Goal: Task Accomplishment & Management: Complete application form

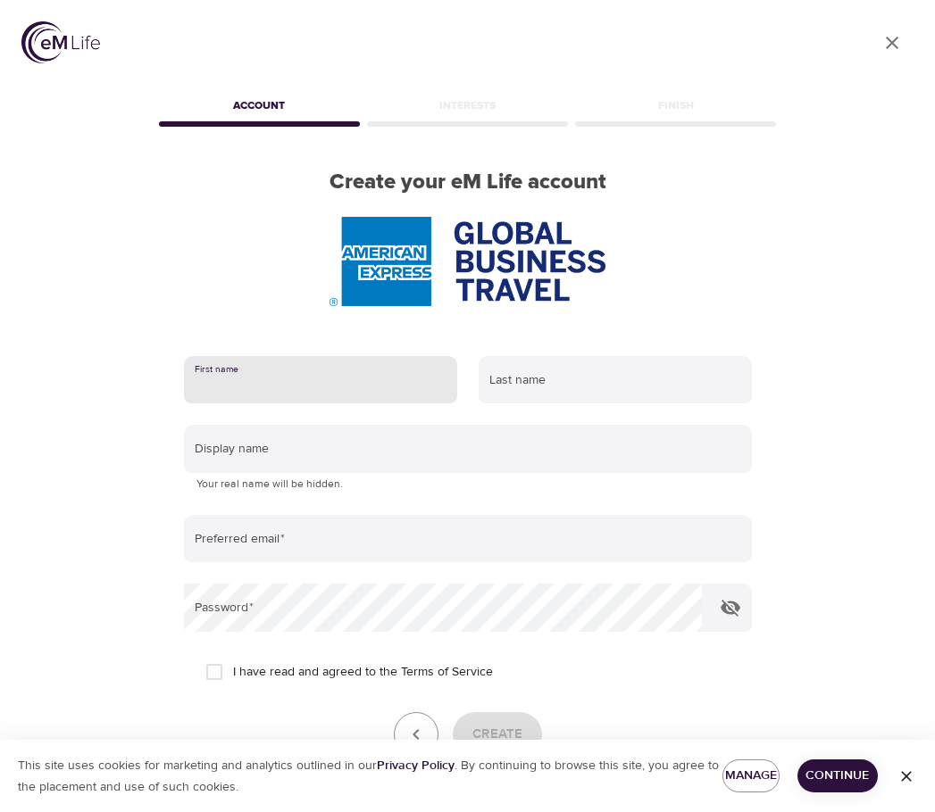
click at [365, 381] on input "text" at bounding box center [320, 380] width 273 height 48
type input "Evie"
type input "Cotton"
type input "[EMAIL_ADDRESS][DOMAIN_NAME]"
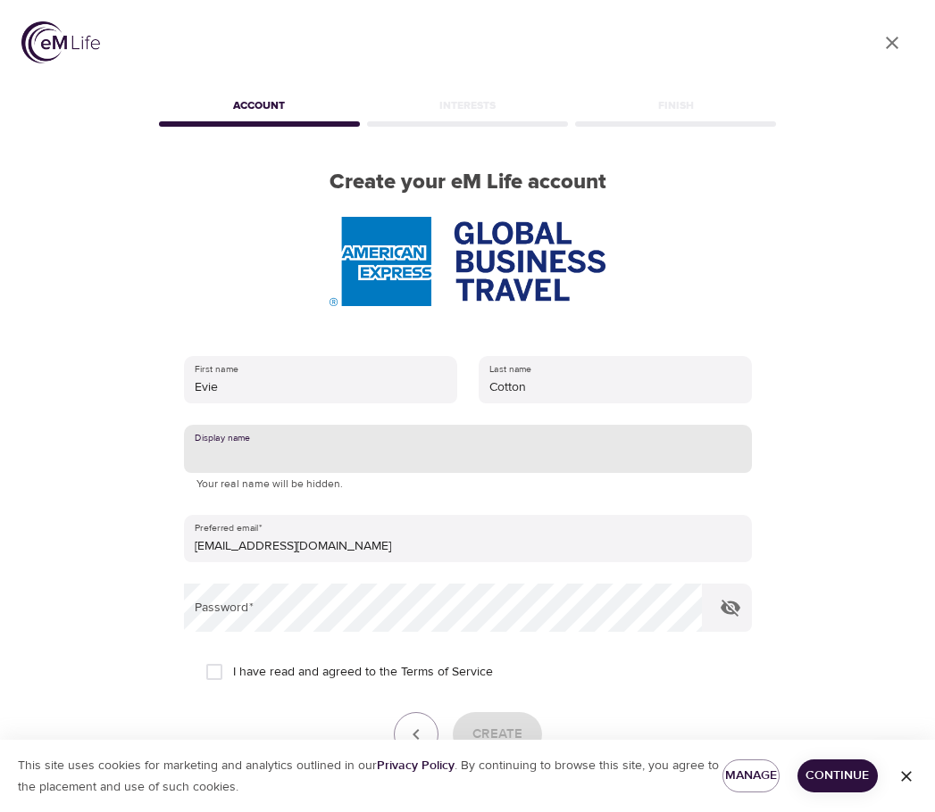
click at [332, 436] on input "text" at bounding box center [468, 449] width 568 height 48
type input "Evie"
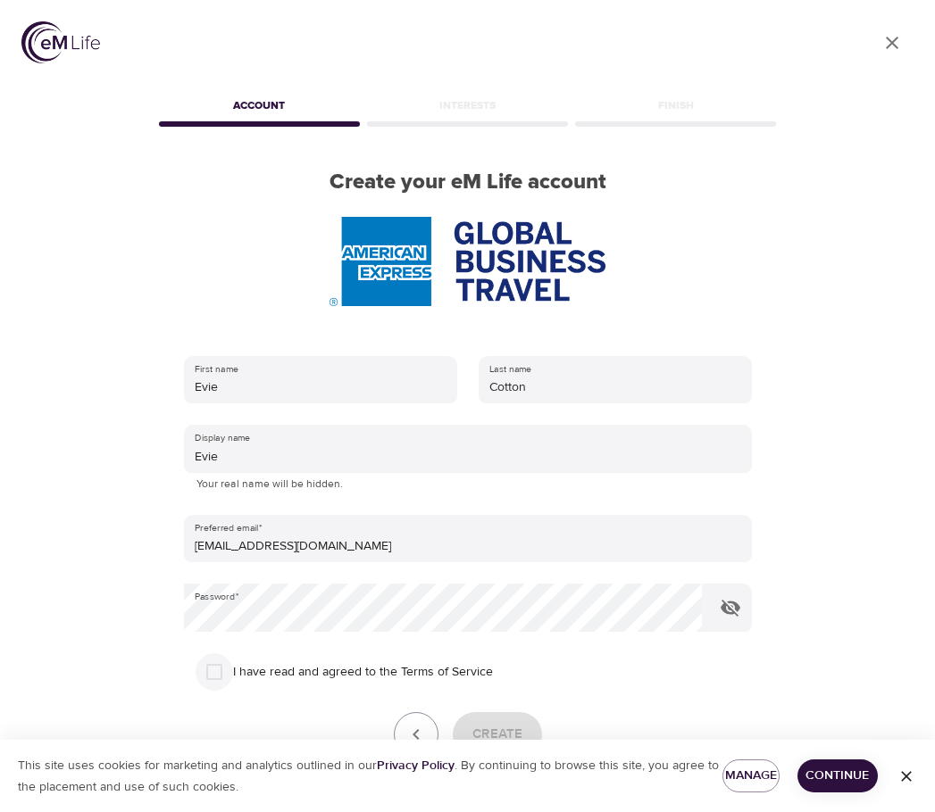
click at [212, 671] on input "I have read and agreed to the Terms of Service" at bounding box center [213, 671] width 37 height 37
checkbox input "true"
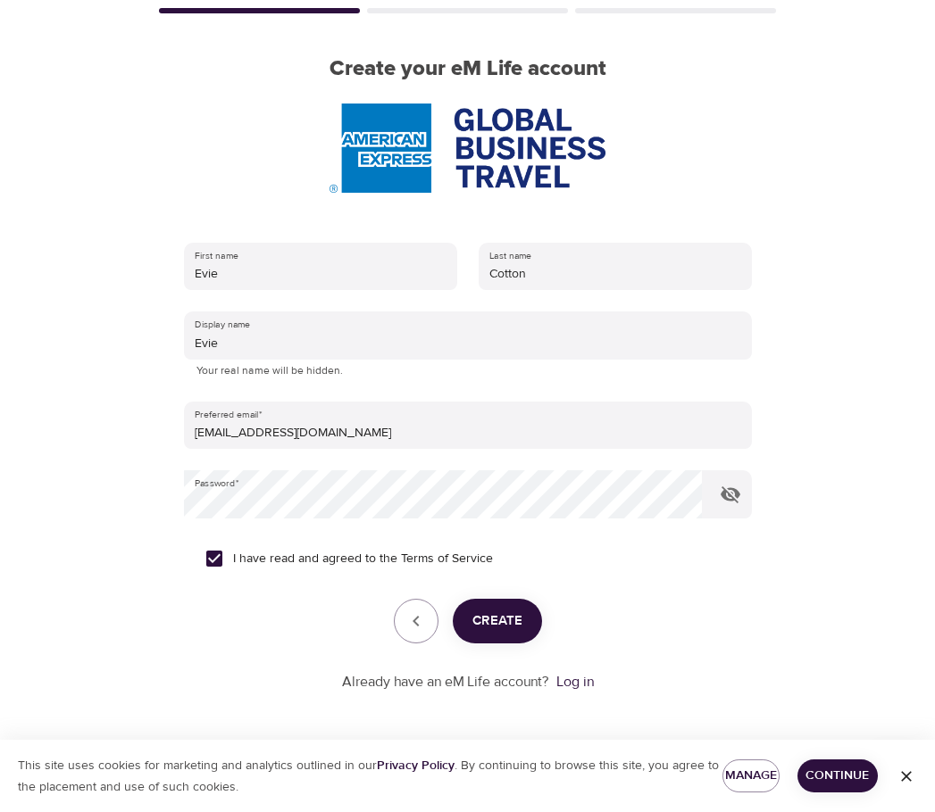
scroll to position [114, 0]
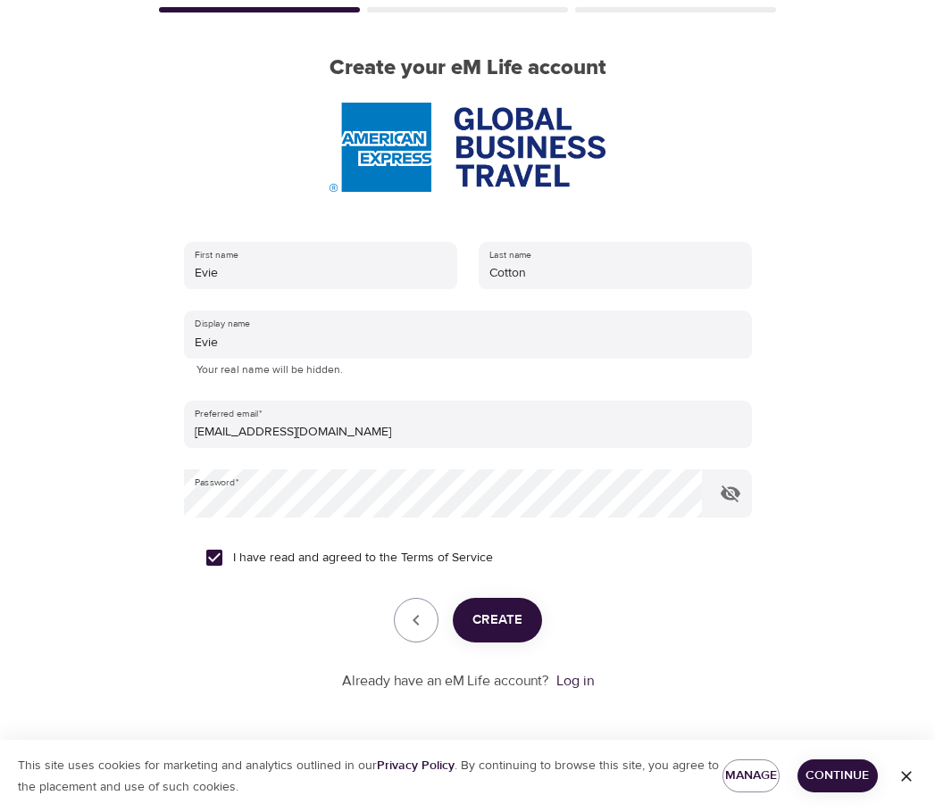
click at [520, 619] on span "Create" at bounding box center [497, 620] width 50 height 23
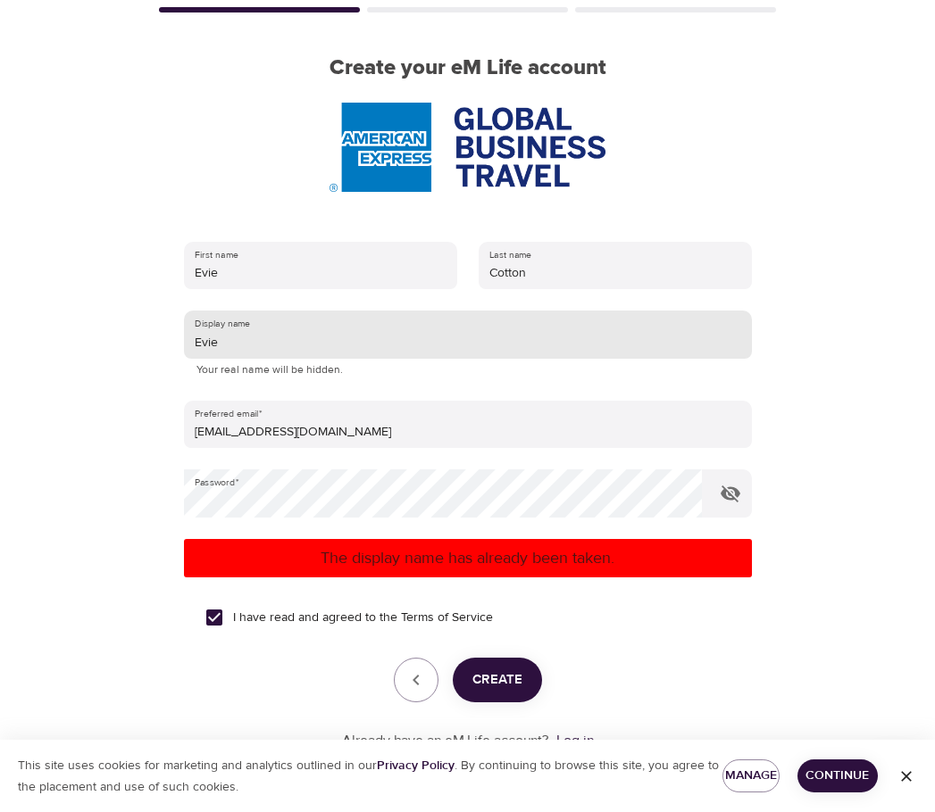
click at [270, 346] on input "Evie" at bounding box center [468, 335] width 568 height 48
type input "Eviejoanne"
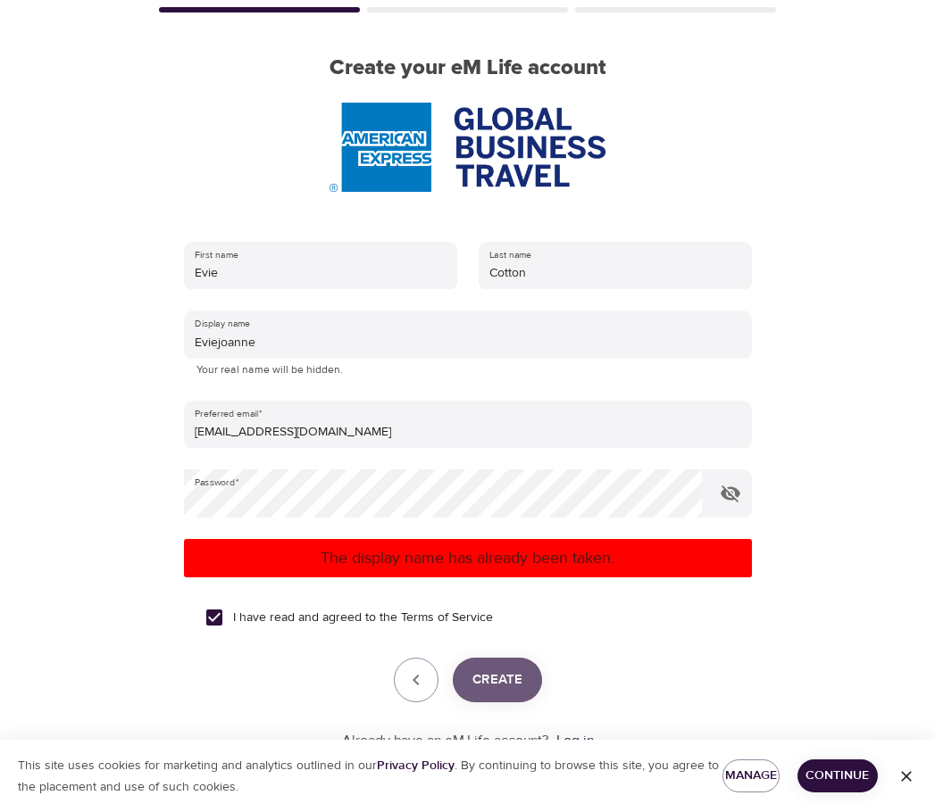
click at [503, 683] on span "Create" at bounding box center [497, 680] width 50 height 23
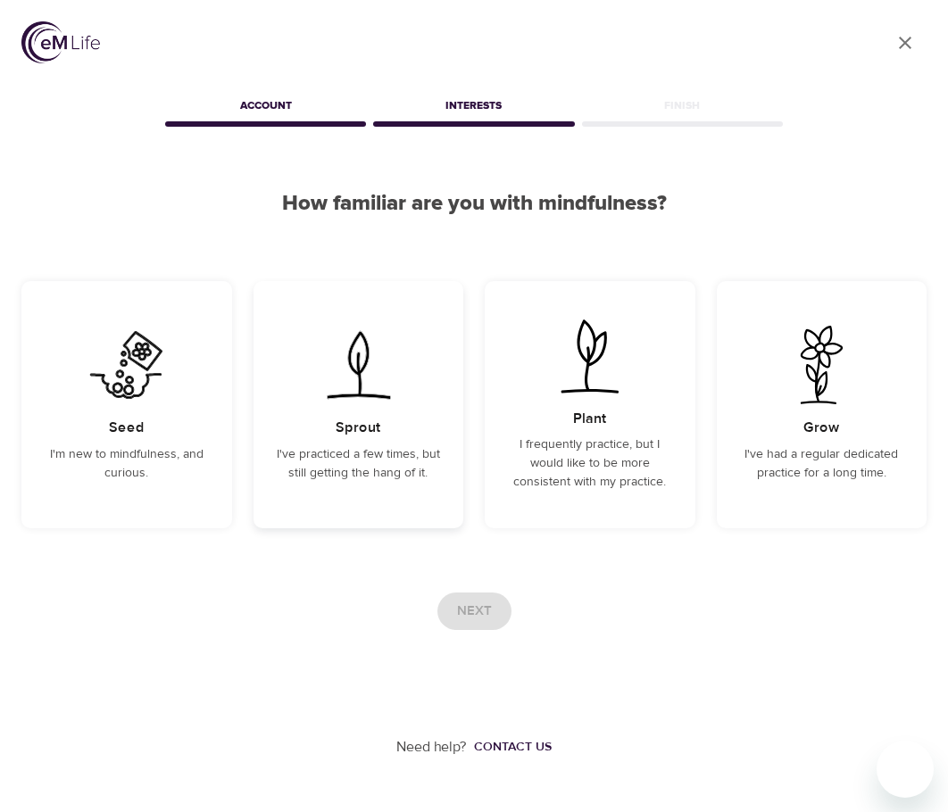
click at [368, 408] on div "Sprout I've practiced a few times, but still getting the hang of it." at bounding box center [359, 404] width 211 height 247
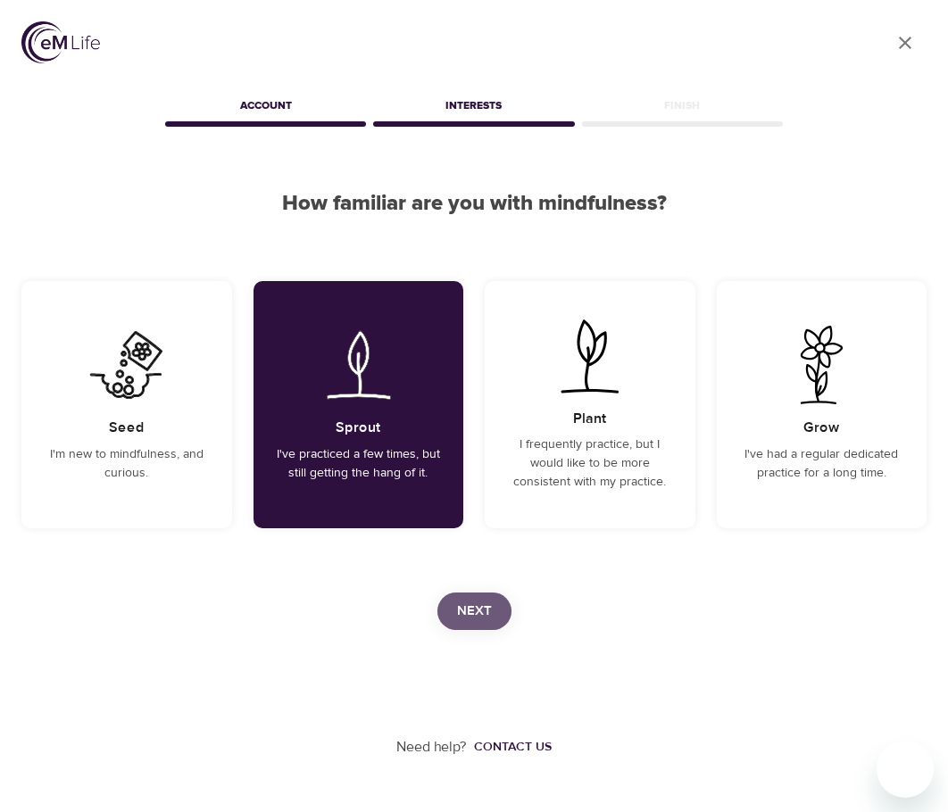
click at [467, 613] on span "Next" at bounding box center [474, 611] width 35 height 23
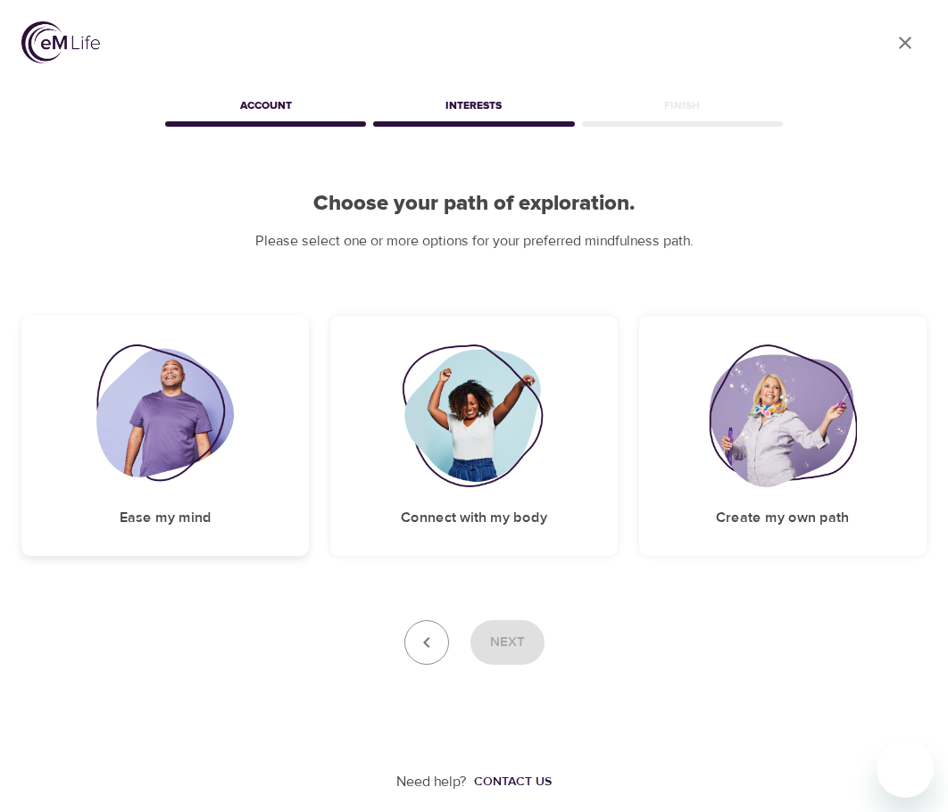
click at [189, 463] on img at bounding box center [165, 416] width 138 height 143
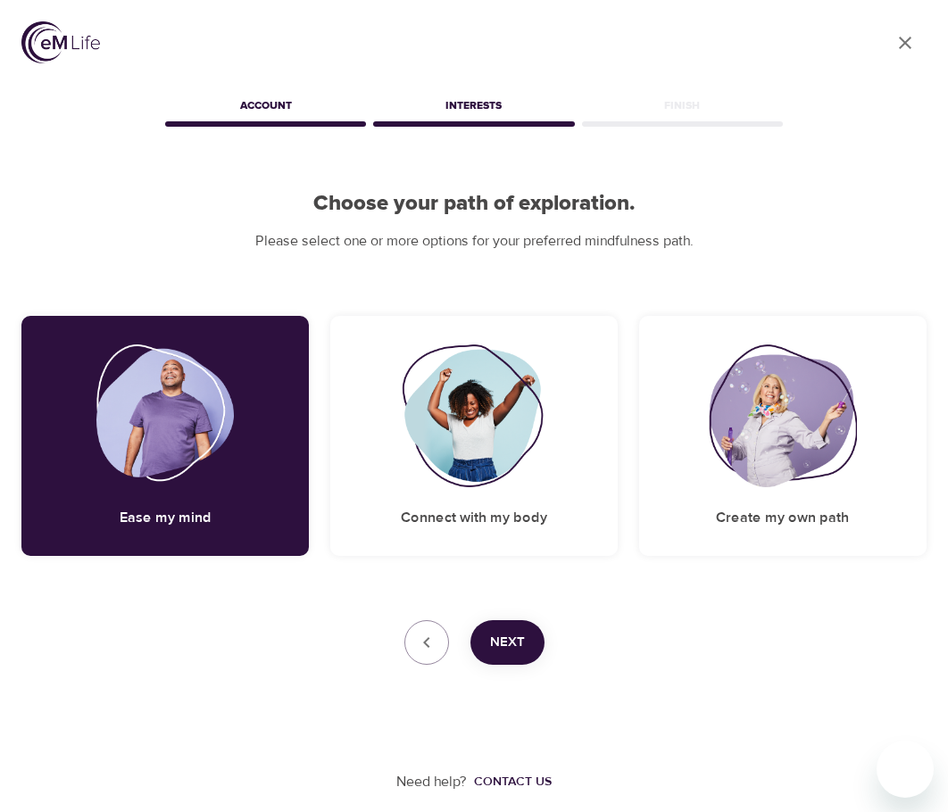
click at [507, 642] on span "Next" at bounding box center [507, 642] width 35 height 23
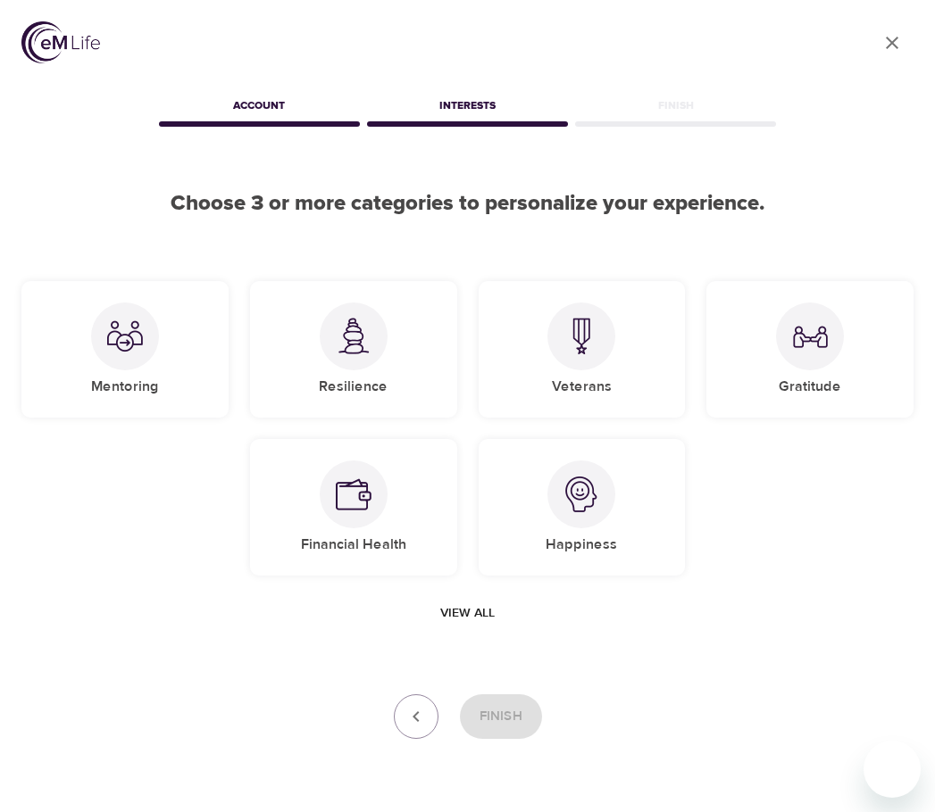
click at [468, 610] on span "View all" at bounding box center [467, 614] width 54 height 22
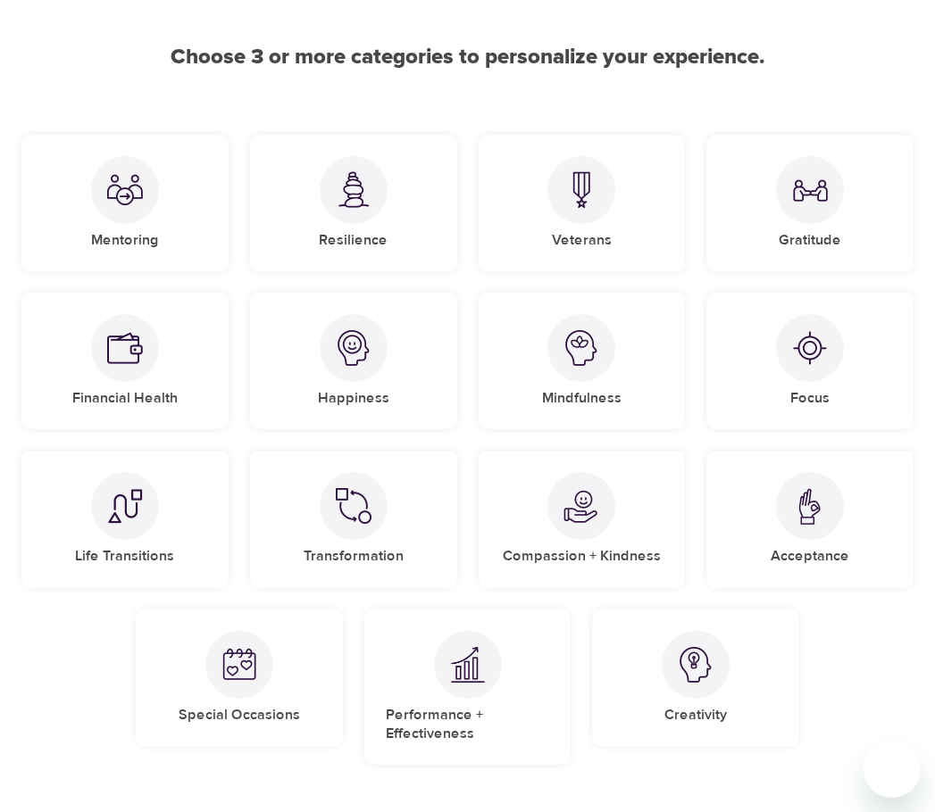
scroll to position [179, 0]
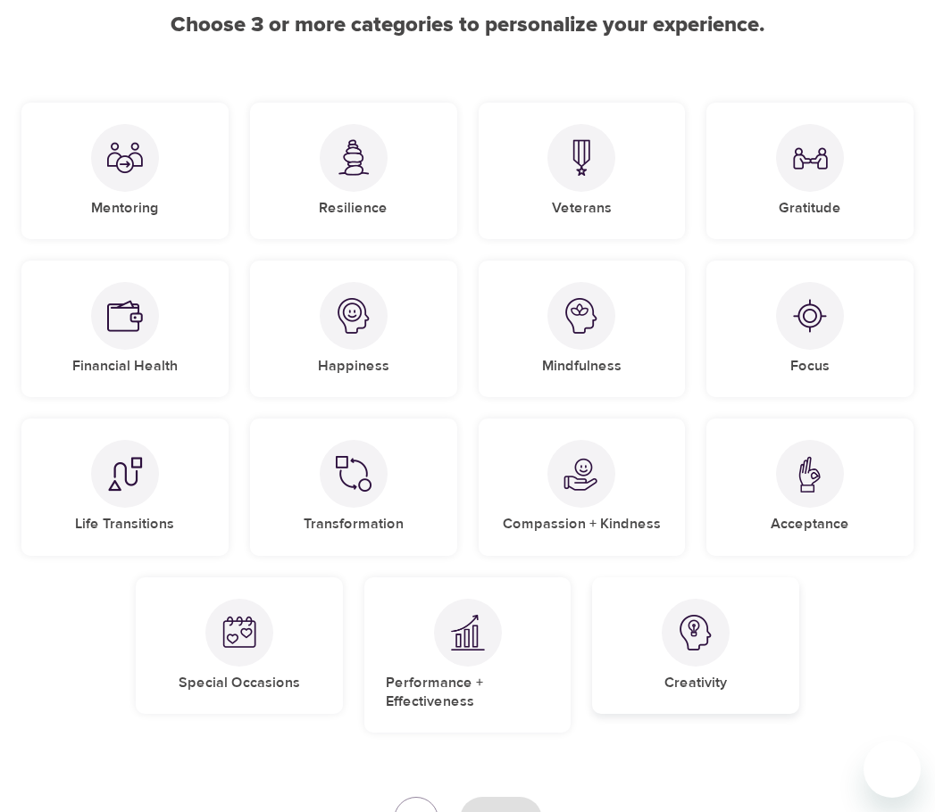
click at [686, 642] on img at bounding box center [696, 633] width 36 height 36
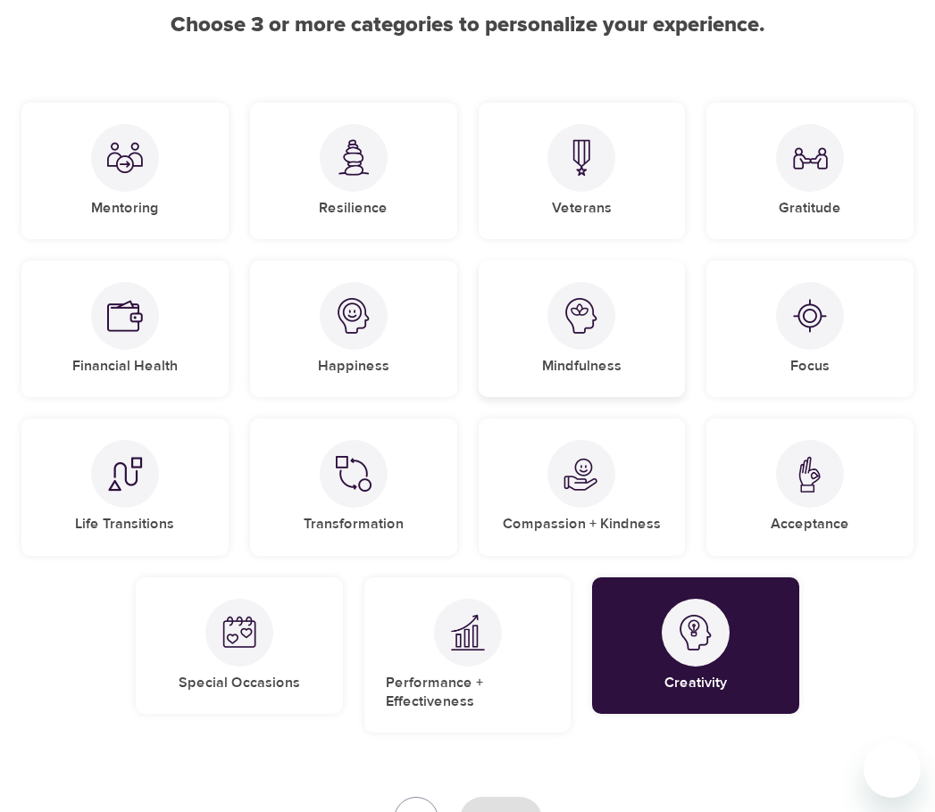
click at [572, 344] on div at bounding box center [581, 316] width 68 height 68
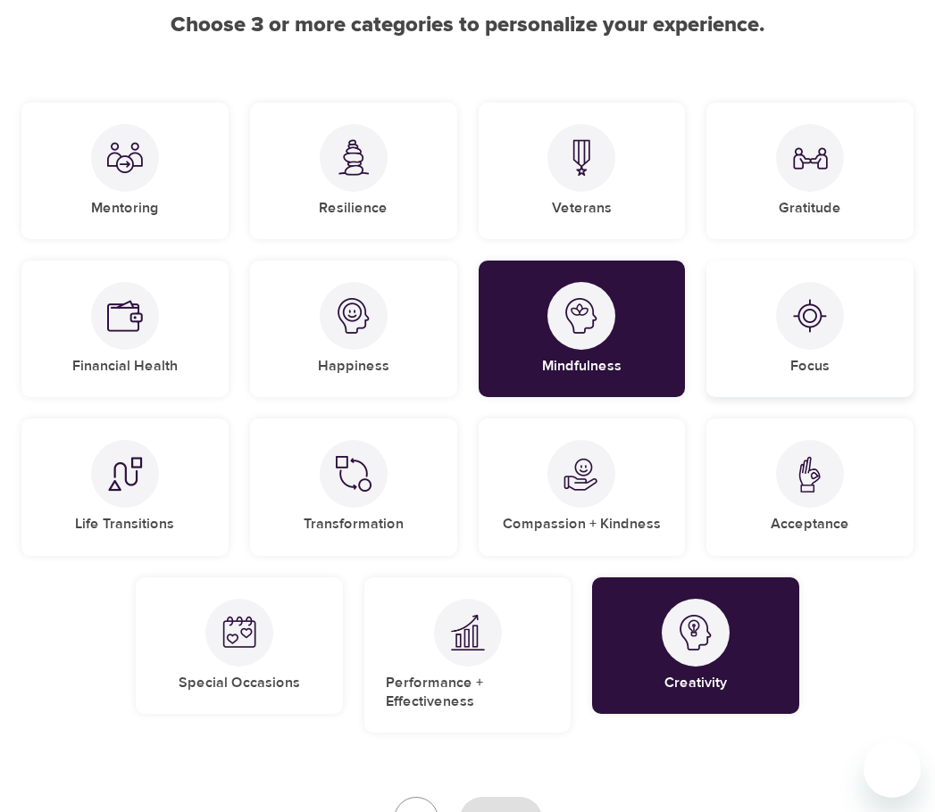
click at [789, 320] on div at bounding box center [810, 316] width 68 height 68
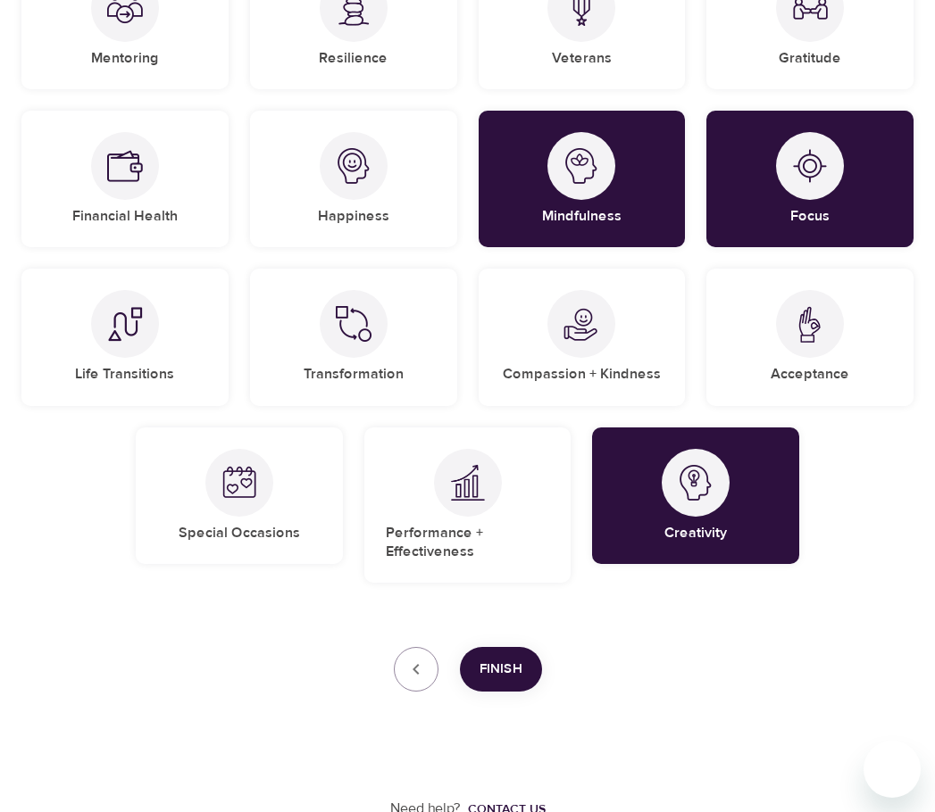
scroll to position [336, 0]
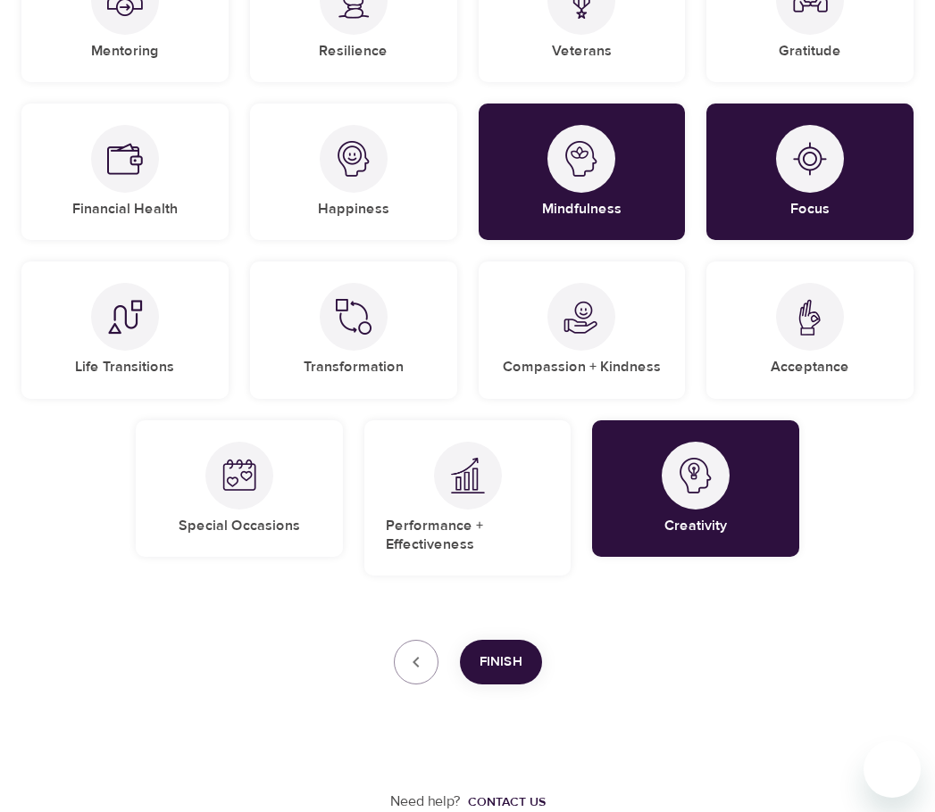
click at [503, 662] on span "Finish" at bounding box center [500, 662] width 43 height 23
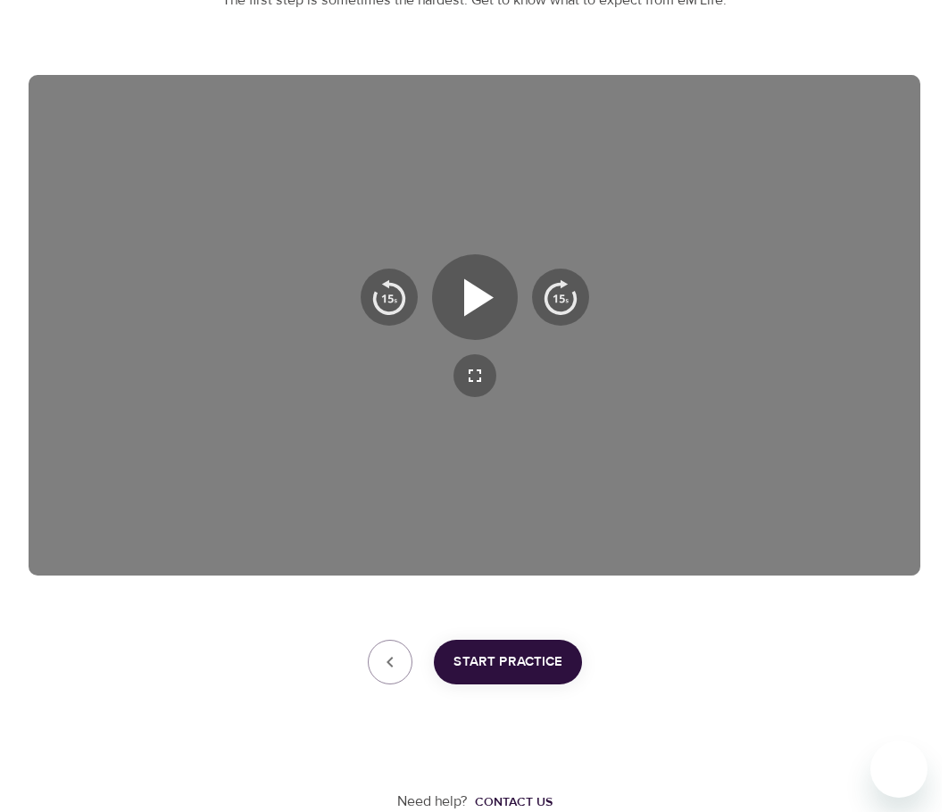
scroll to position [241, 0]
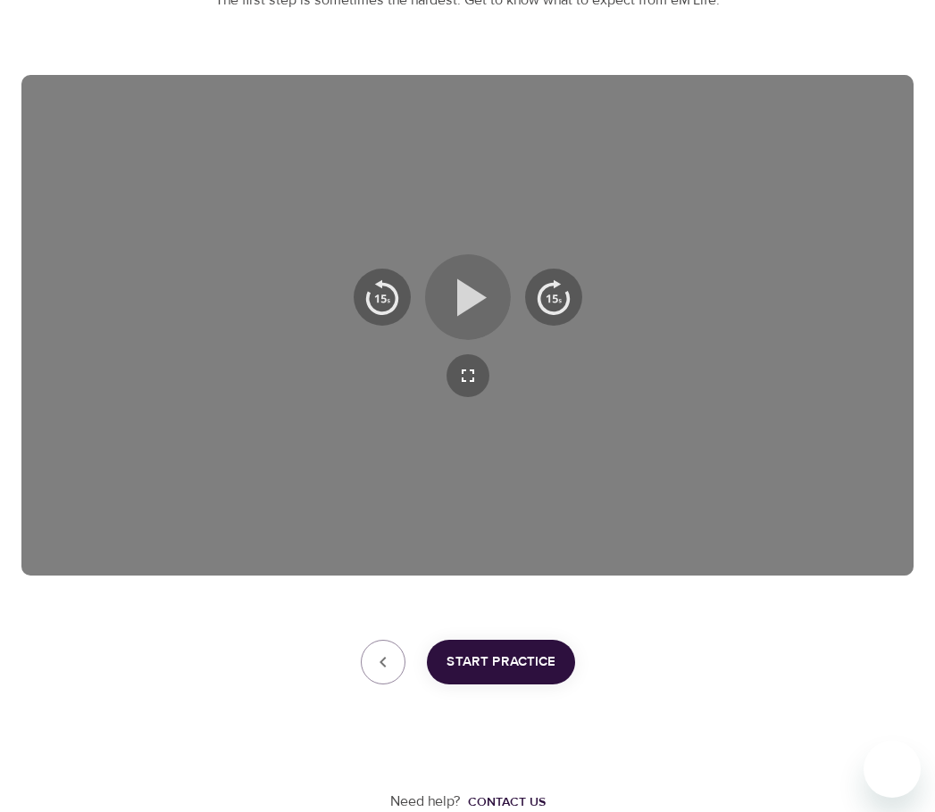
click at [470, 298] on icon "button" at bounding box center [471, 296] width 29 height 37
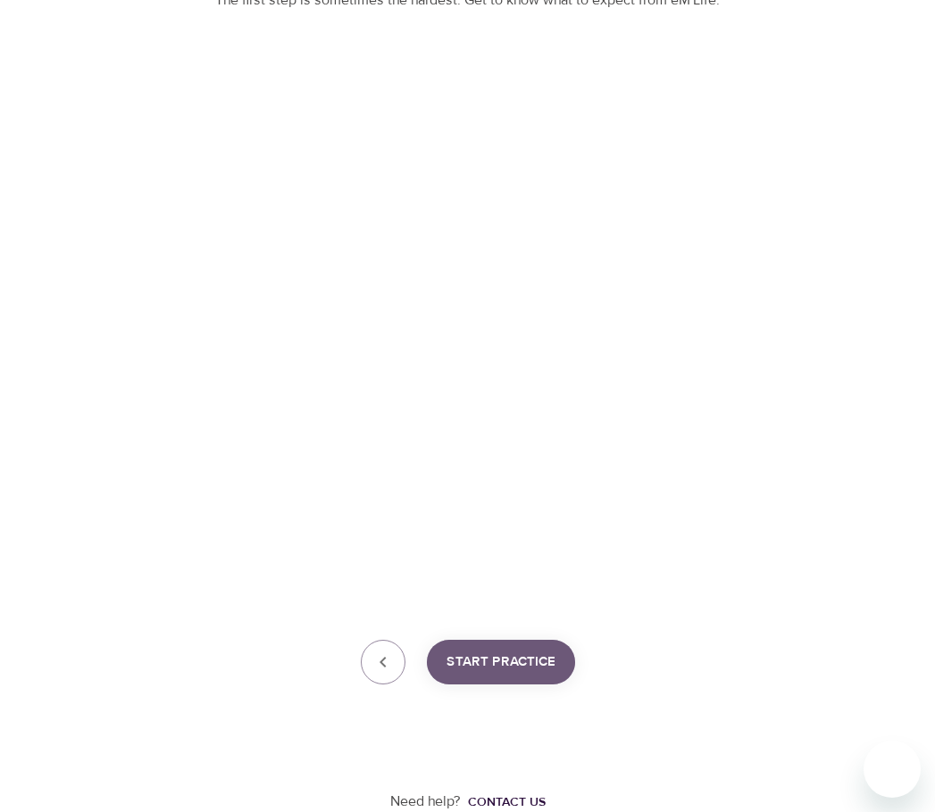
click at [524, 652] on span "Start Practice" at bounding box center [500, 662] width 109 height 23
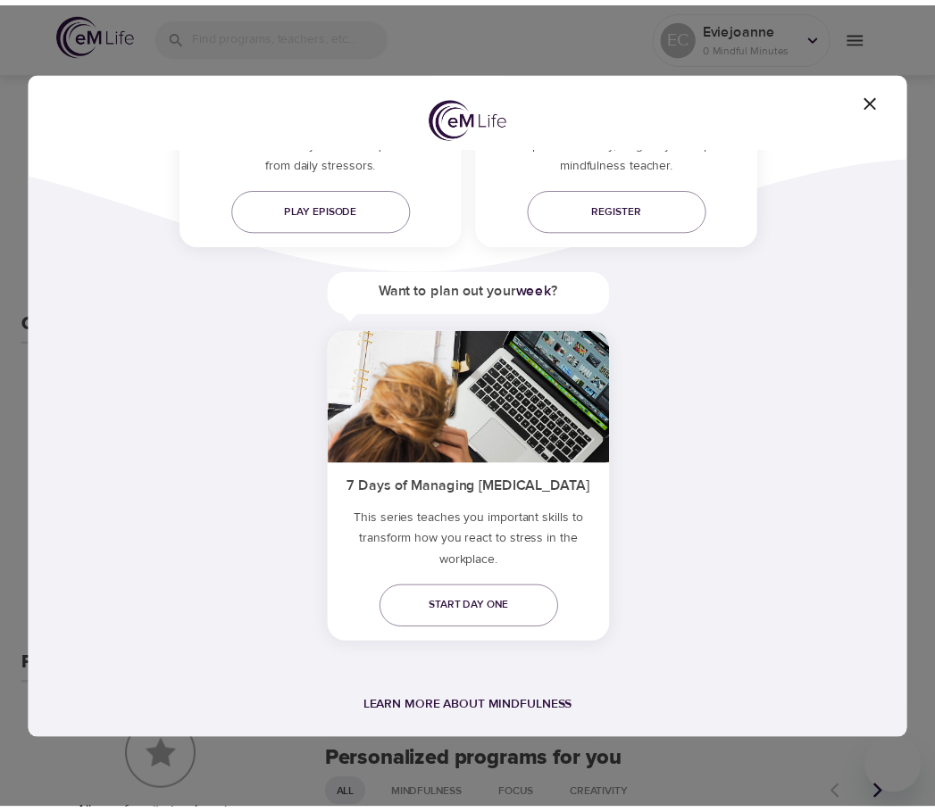
scroll to position [144, 0]
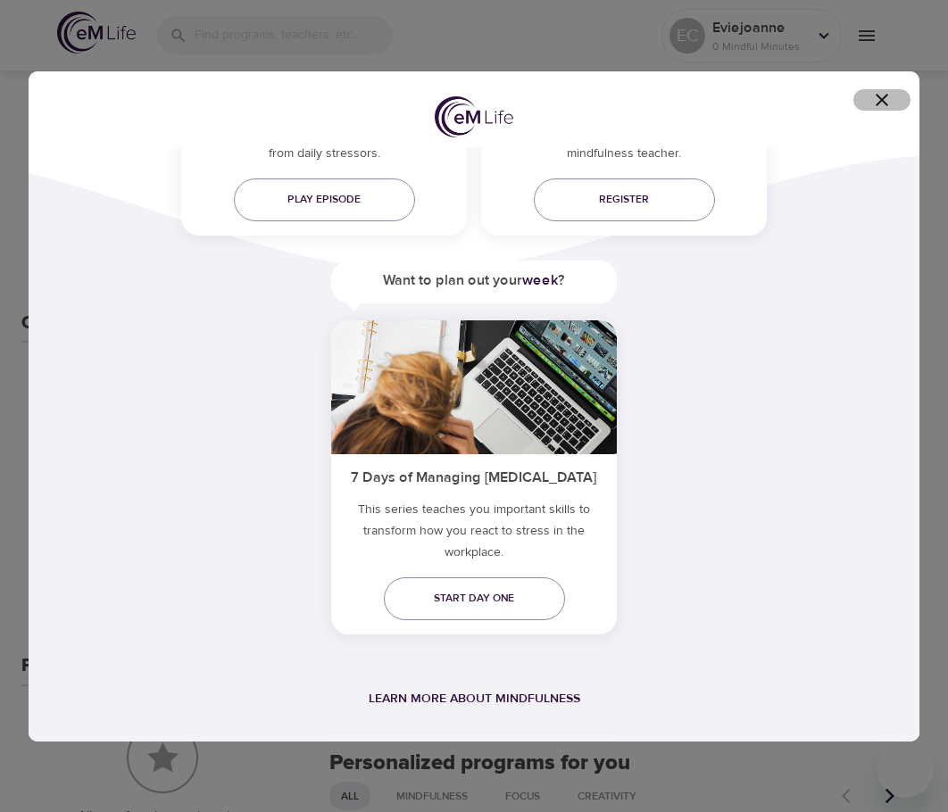
click at [885, 102] on icon "button" at bounding box center [881, 99] width 21 height 21
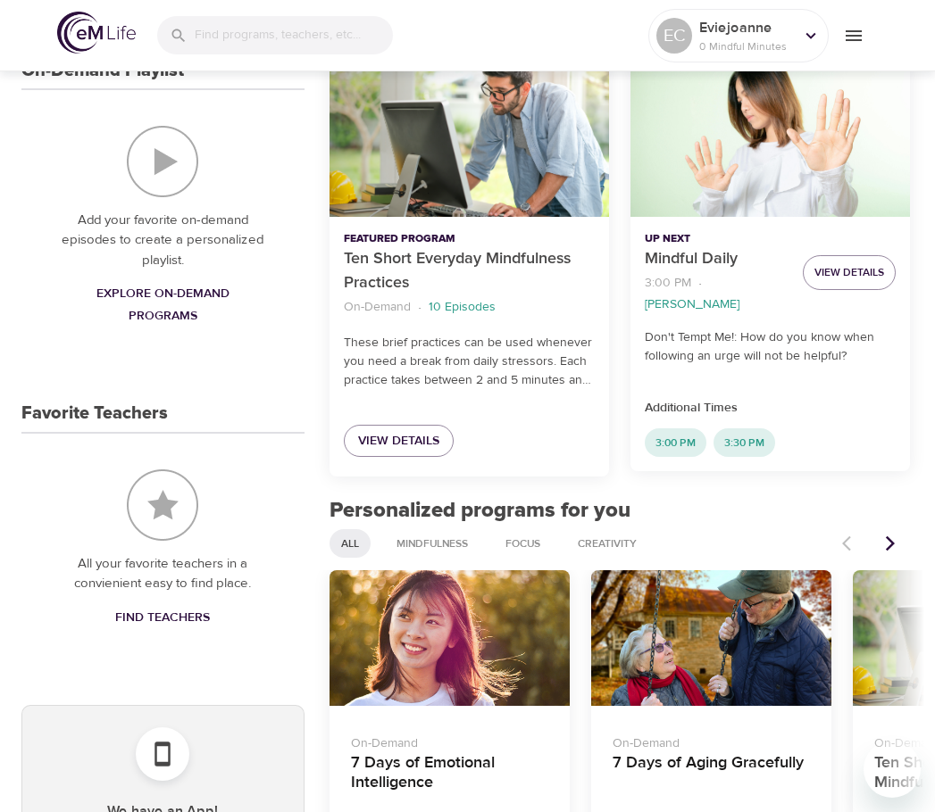
scroll to position [687, 0]
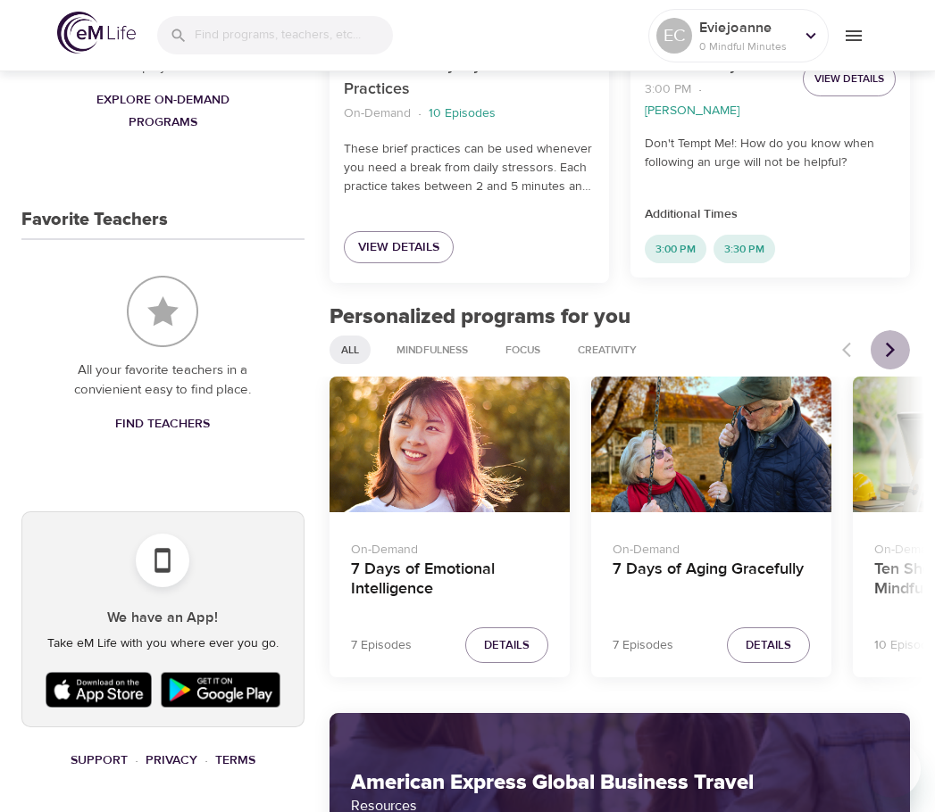
click at [891, 351] on icon "Next items" at bounding box center [889, 350] width 9 height 15
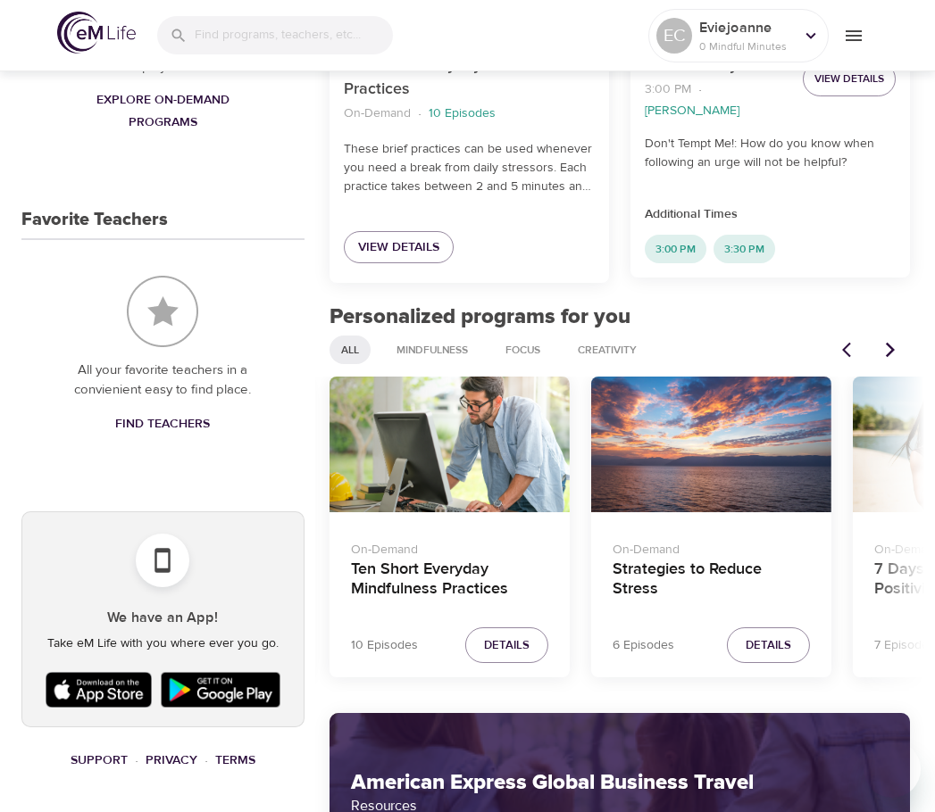
click at [891, 351] on icon "Next items" at bounding box center [889, 350] width 9 height 15
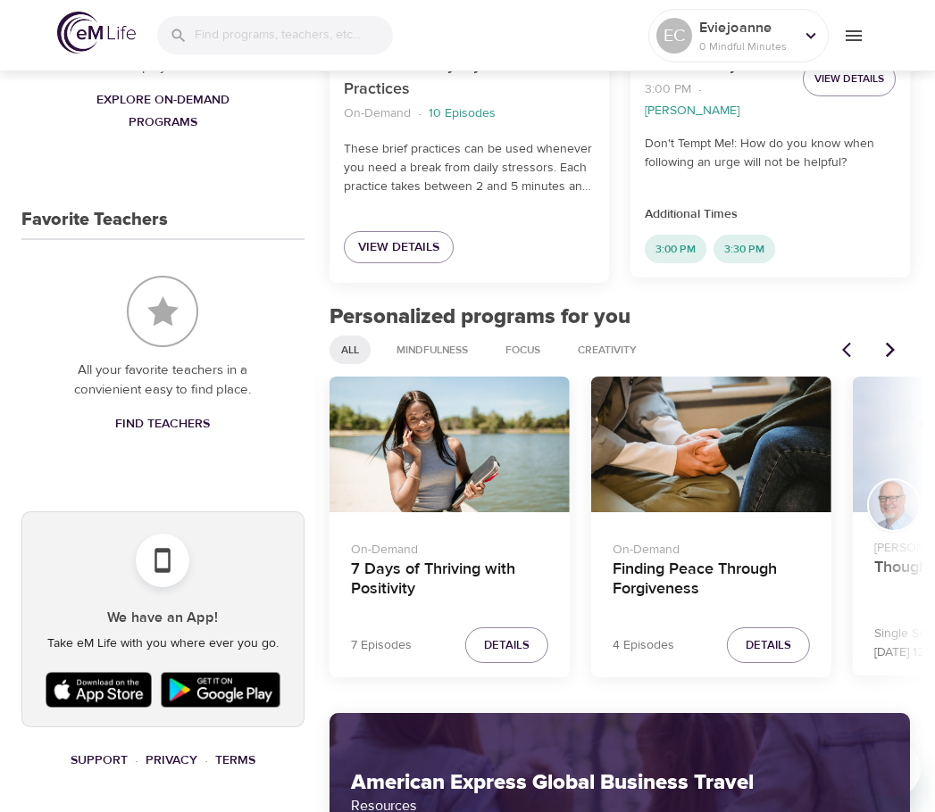
click at [891, 351] on icon "Next items" at bounding box center [889, 350] width 9 height 15
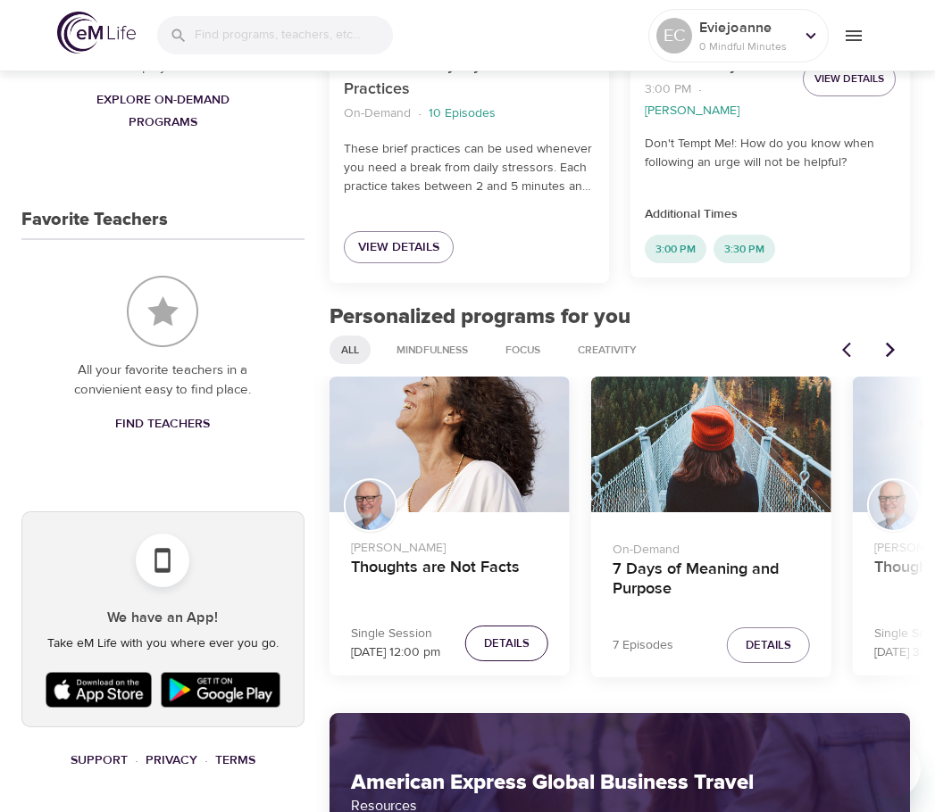
click at [504, 644] on span "Details" at bounding box center [507, 644] width 46 height 21
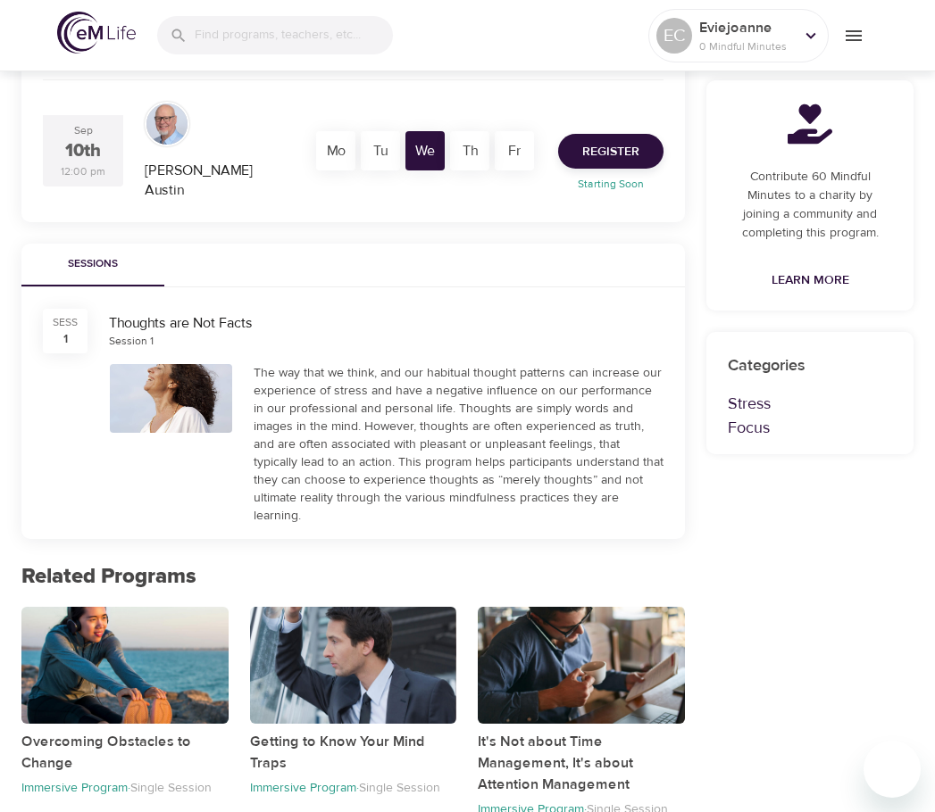
scroll to position [509, 0]
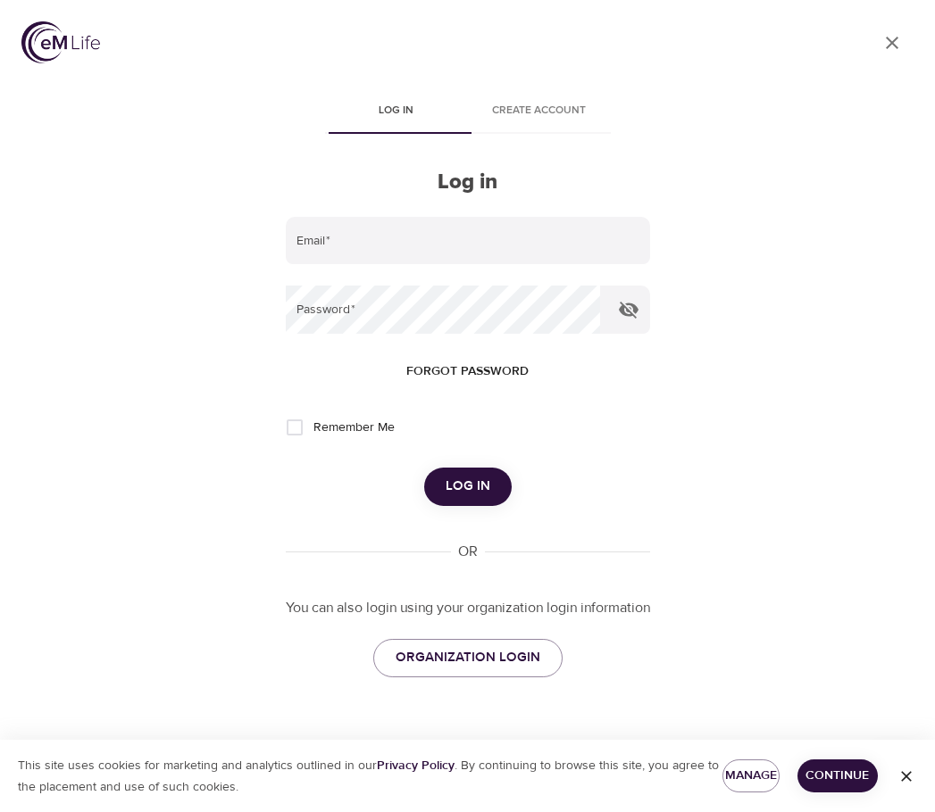
type input "[EMAIL_ADDRESS][DOMAIN_NAME]"
